Goal: Find specific page/section: Find specific page/section

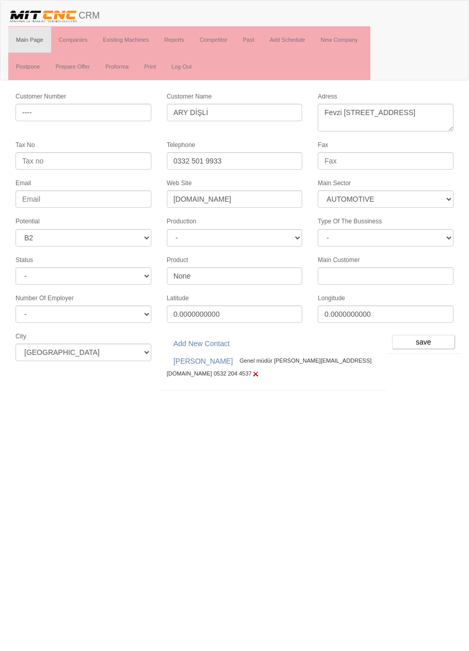
select select "370"
select select "5"
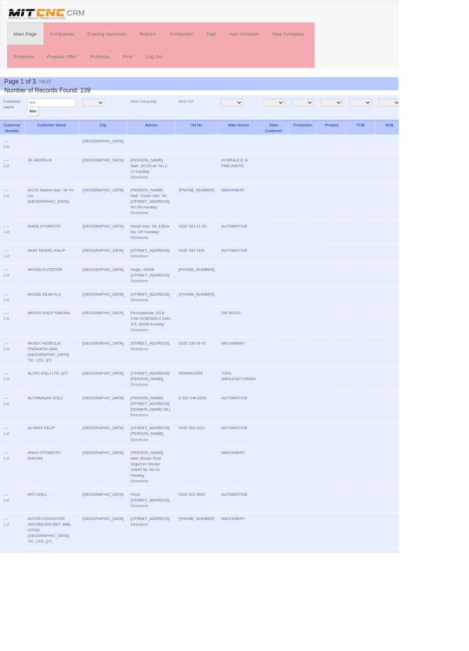
type input "era"
click at [33, 126] on input "filter" at bounding box center [39, 131] width 13 height 11
